Goal: Information Seeking & Learning: Learn about a topic

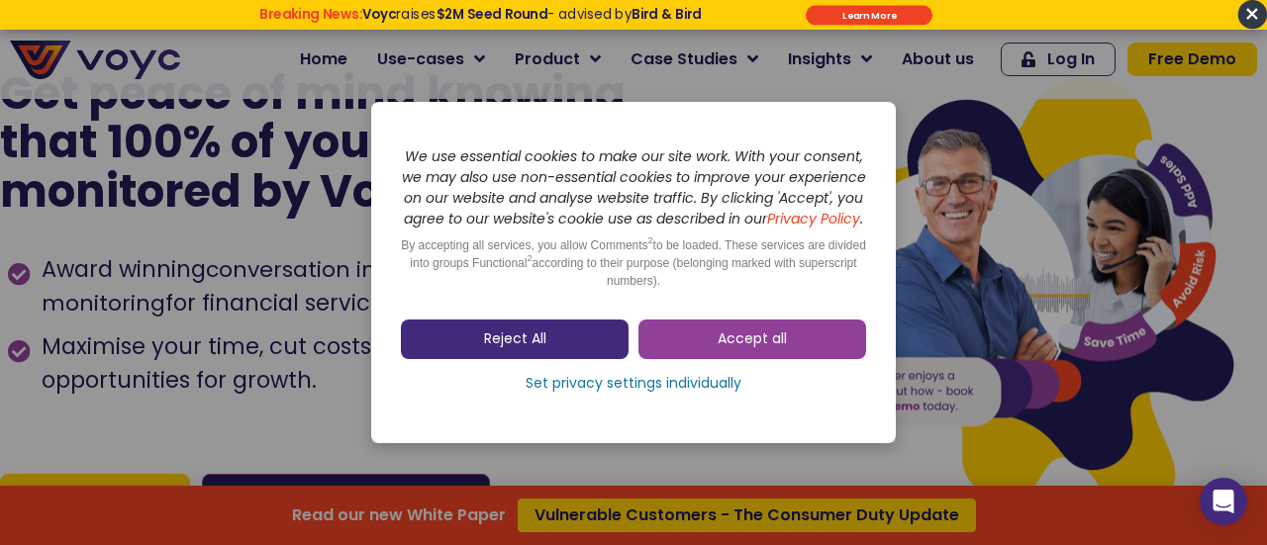
click at [526, 359] on link "Reject All" at bounding box center [515, 340] width 228 height 40
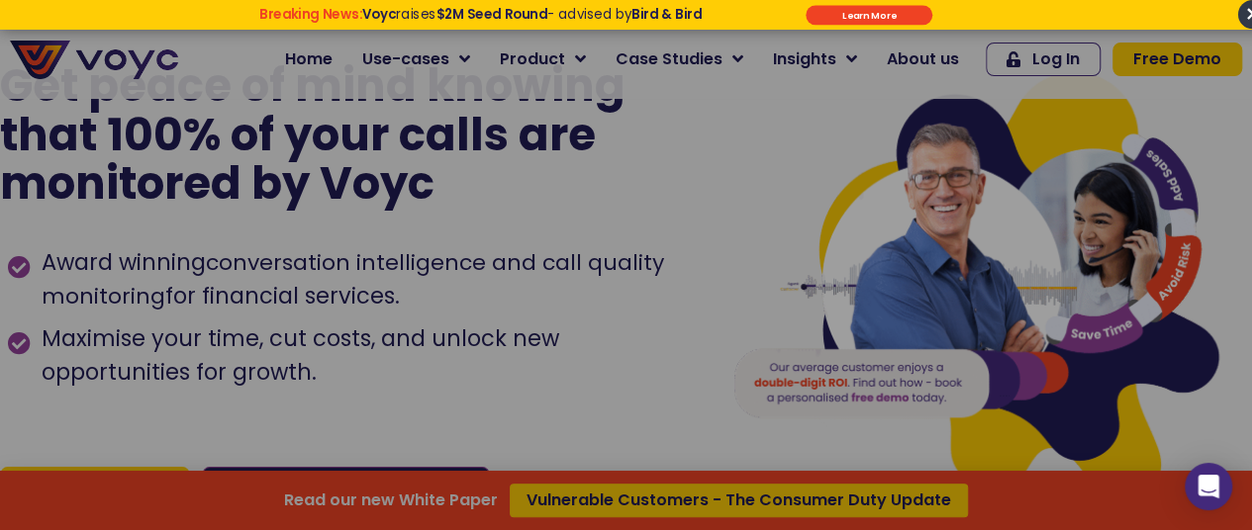
click at [526, 365] on div "Read our new White Paper Vulnerable Customers - The Consumer Duty Update" at bounding box center [626, 265] width 1252 height 530
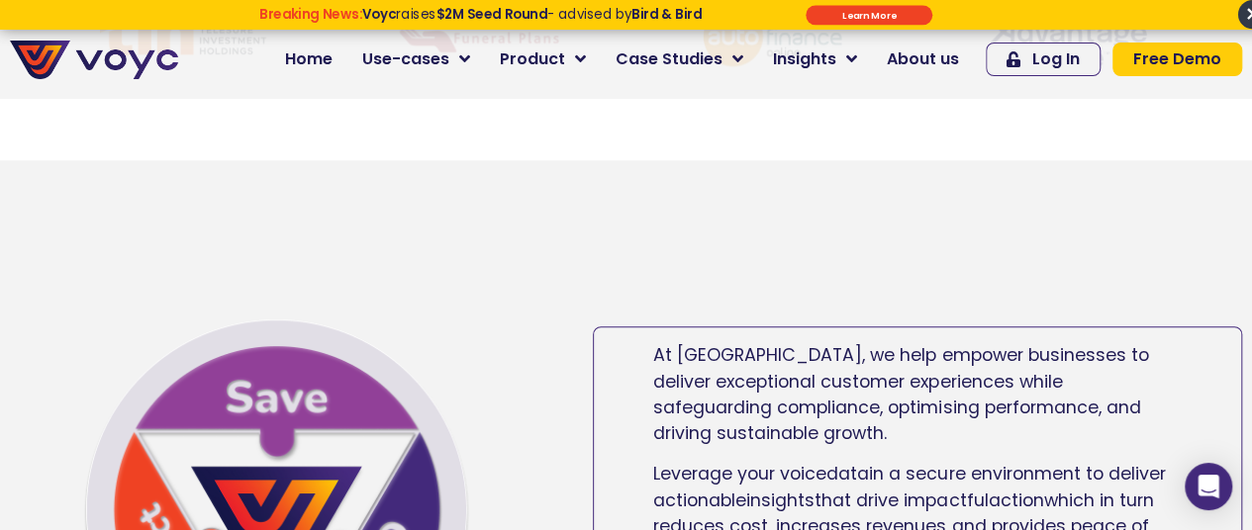
scroll to position [891, 0]
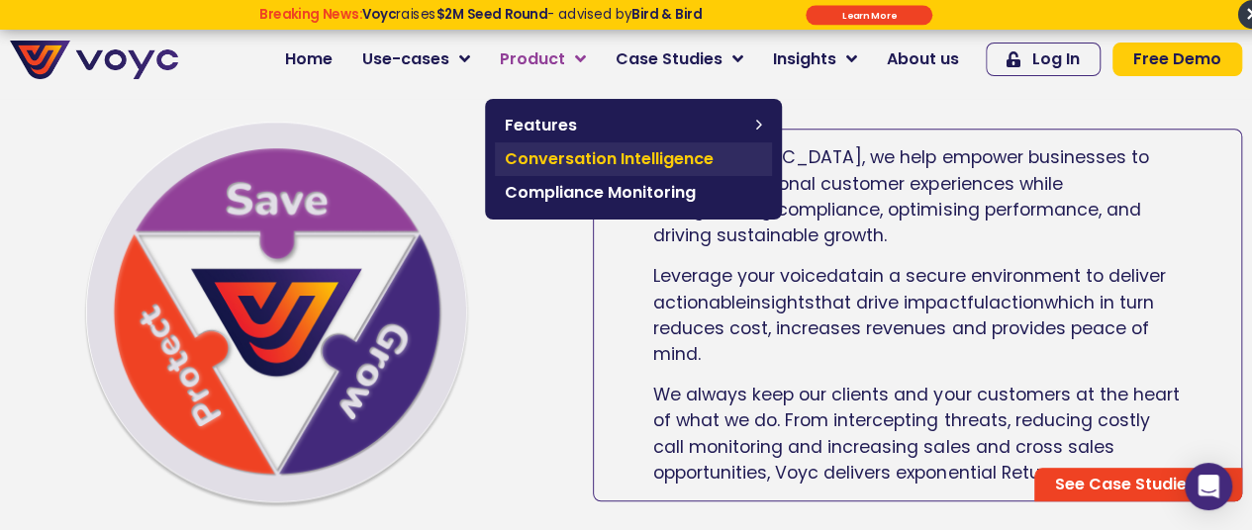
click at [596, 149] on span "Conversation Intelligence" at bounding box center [633, 159] width 257 height 24
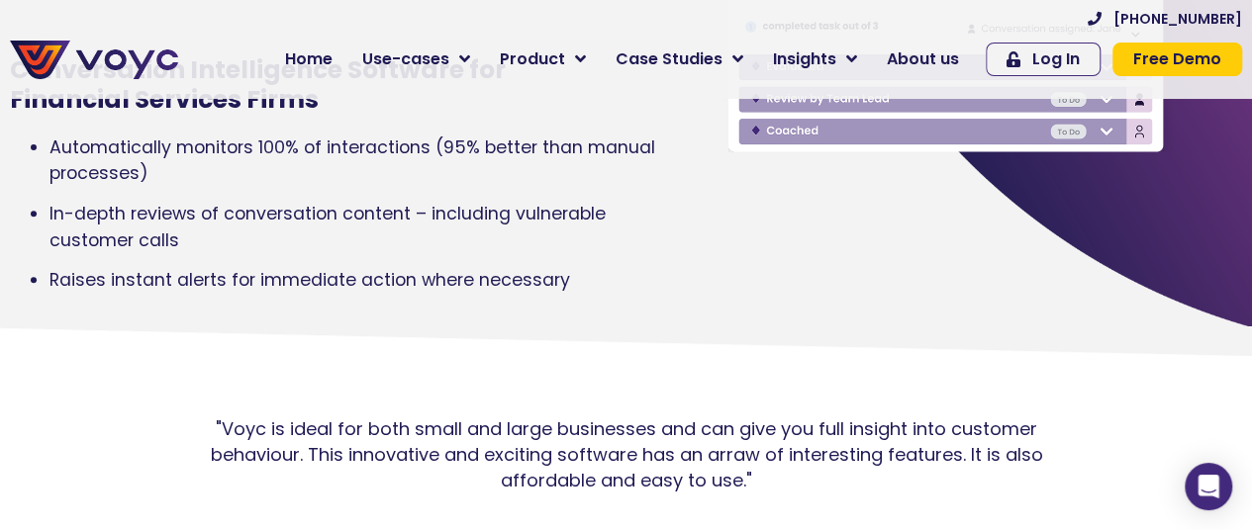
scroll to position [396, 0]
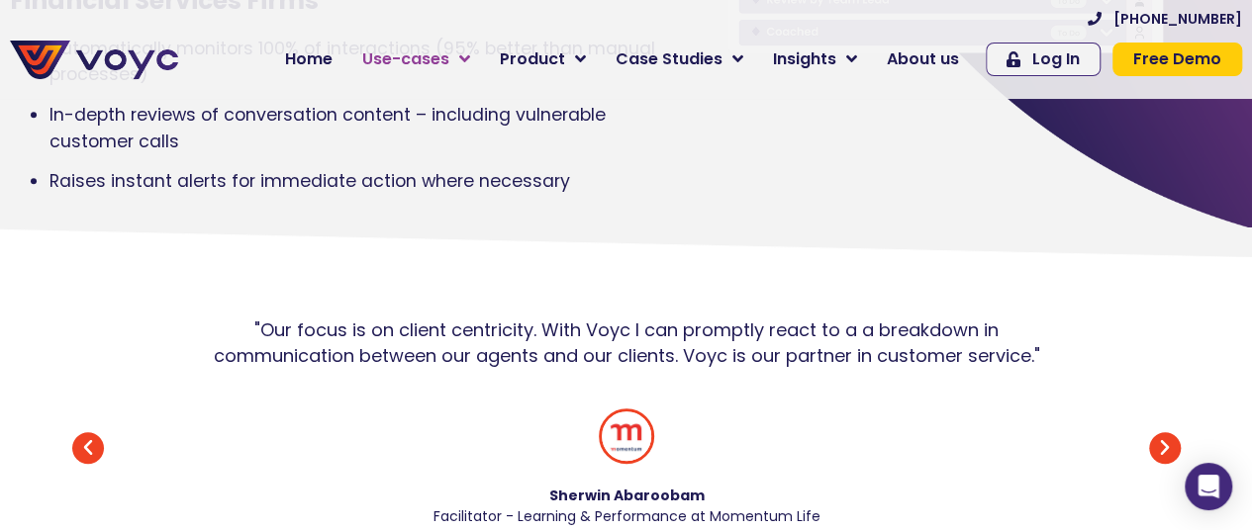
click at [477, 68] on link "Use-cases" at bounding box center [416, 60] width 138 height 40
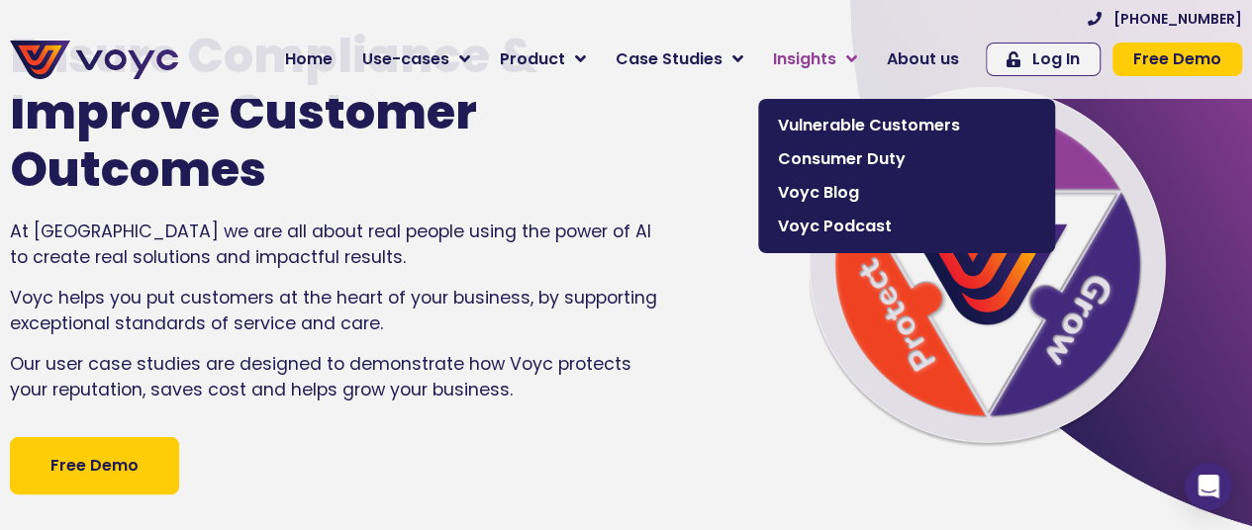
click at [824, 56] on span "Insights" at bounding box center [804, 59] width 63 height 24
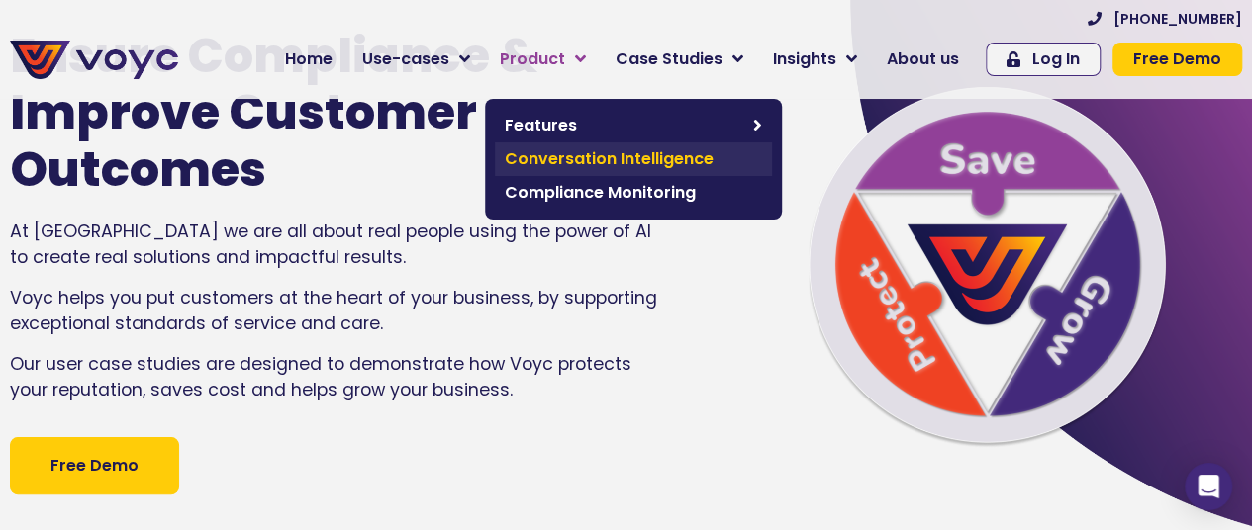
click at [574, 161] on span "Conversation Intelligence" at bounding box center [633, 159] width 257 height 24
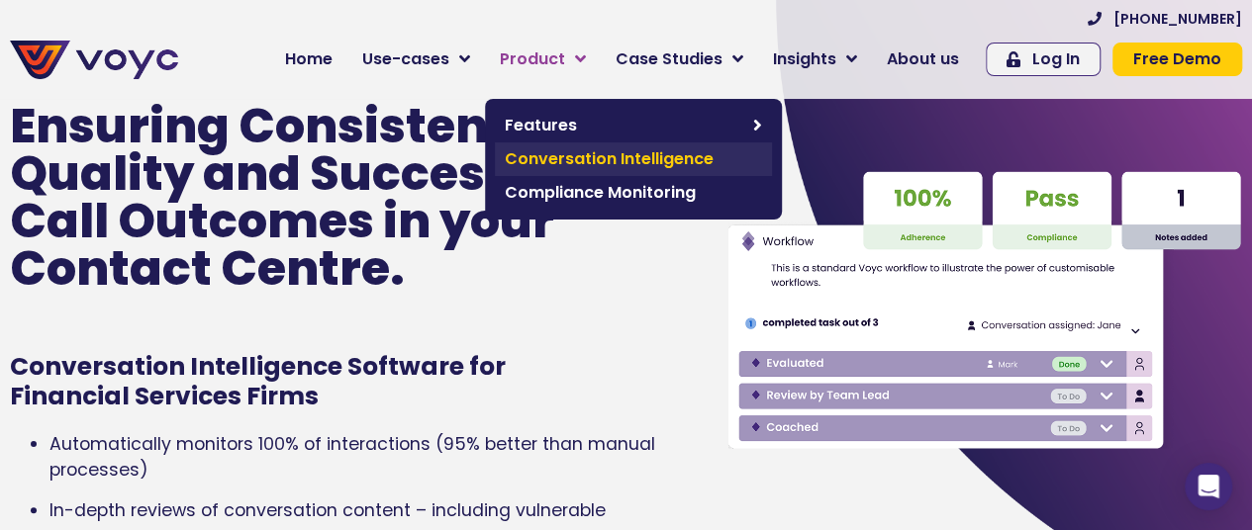
click at [637, 162] on span "Conversation Intelligence" at bounding box center [633, 159] width 257 height 24
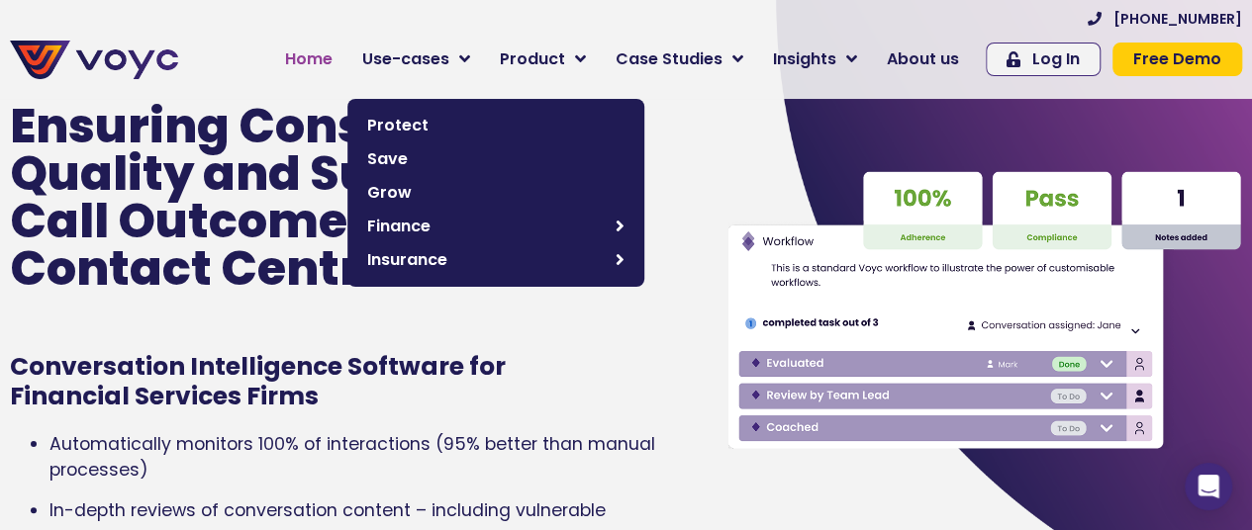
click at [332, 50] on span "Home" at bounding box center [308, 59] width 47 height 24
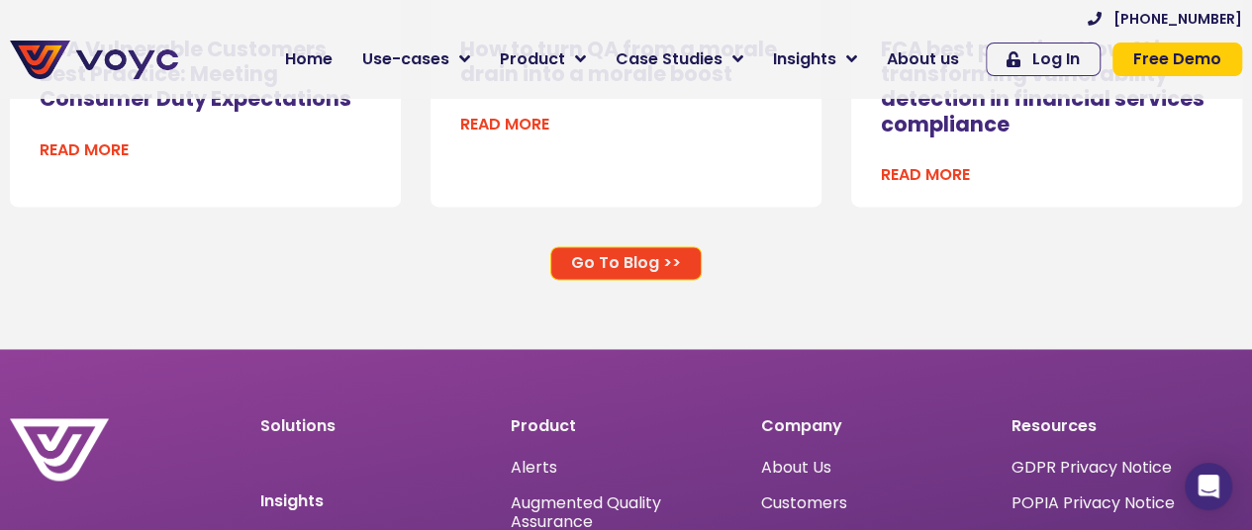
scroll to position [12666, 0]
